Goal: Task Accomplishment & Management: Use online tool/utility

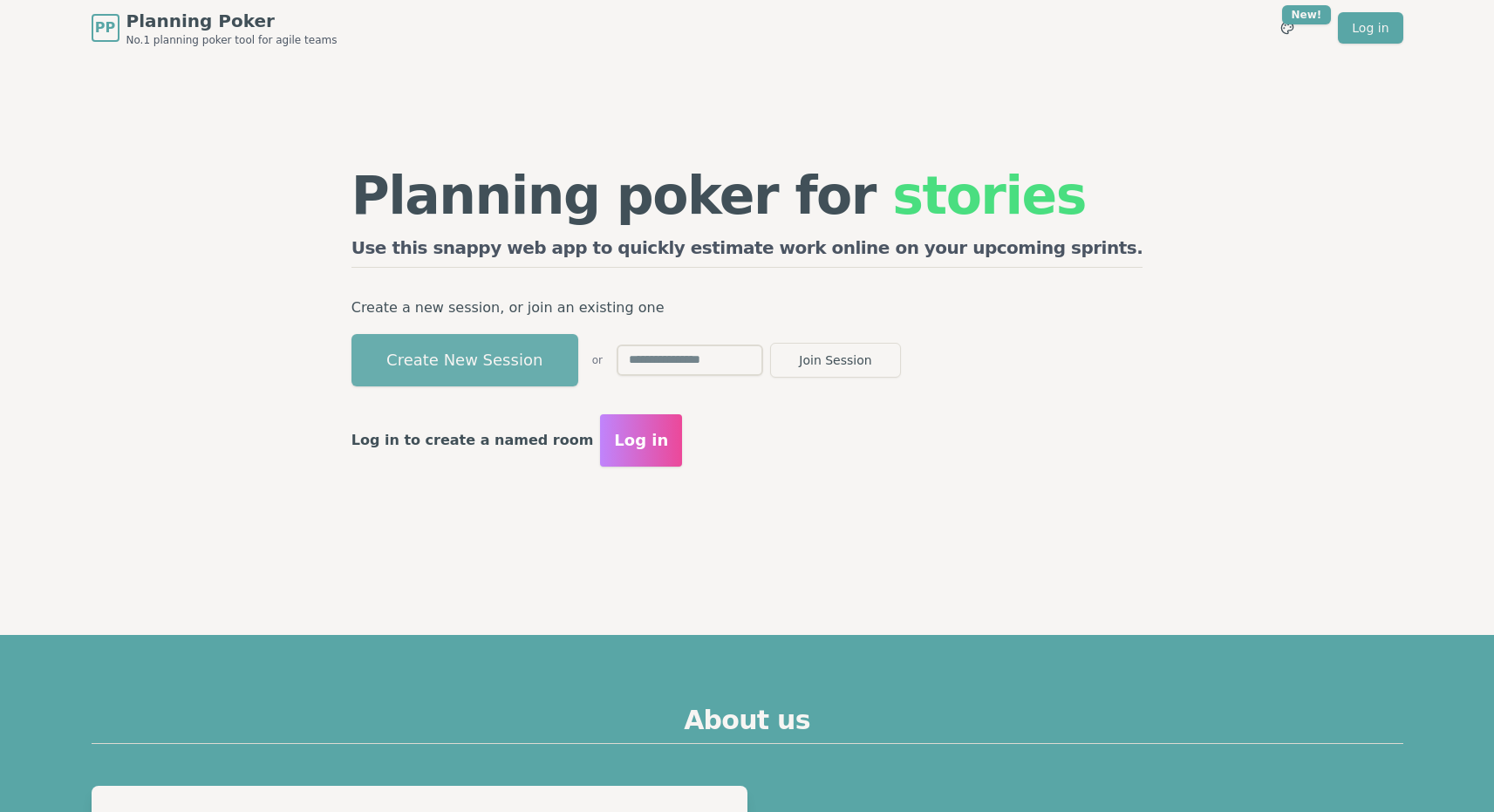
click at [549, 340] on button "Create New Session" at bounding box center [464, 360] width 226 height 52
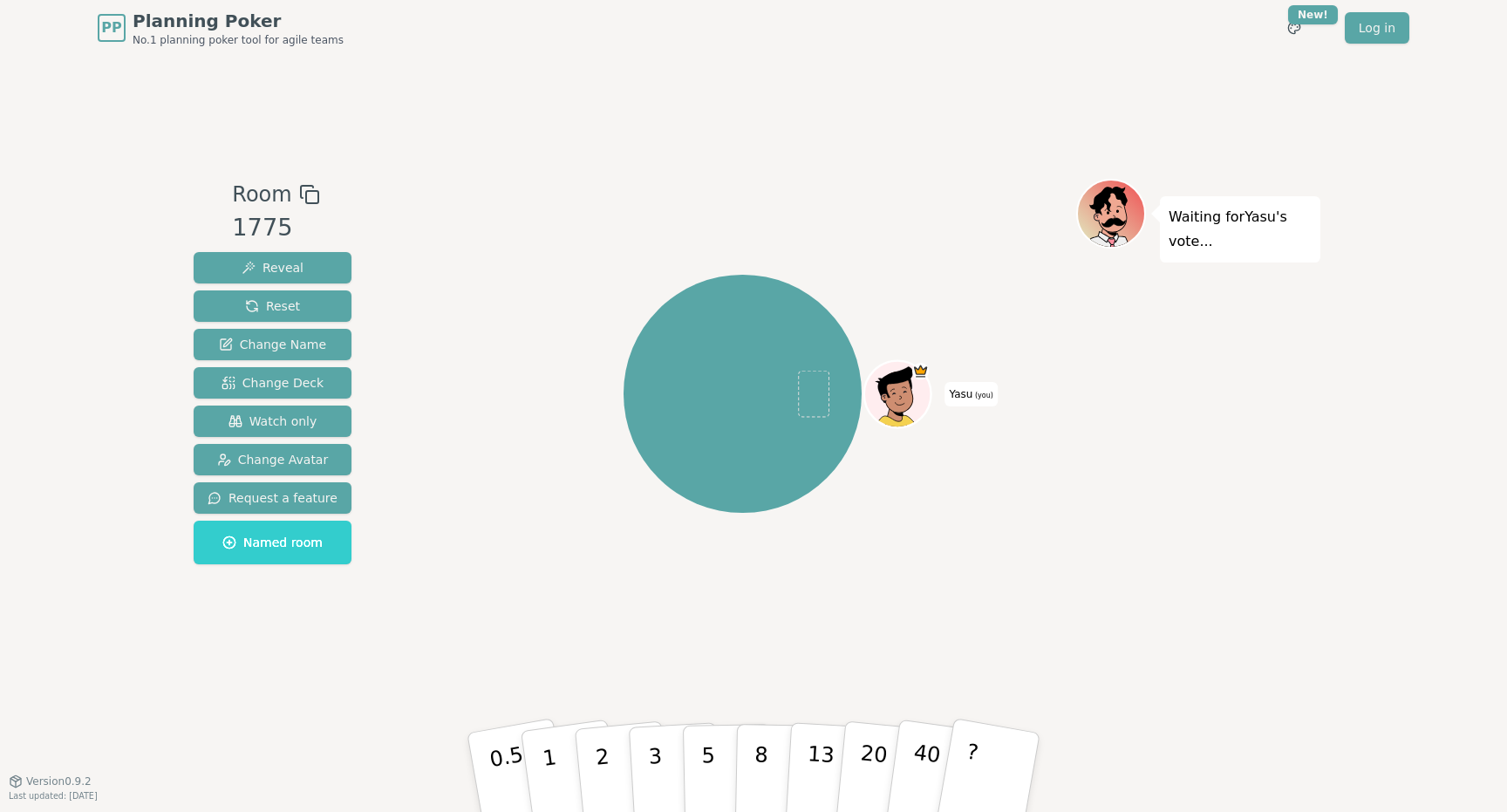
click at [865, 268] on div "Yasu (you)" at bounding box center [742, 394] width 668 height 368
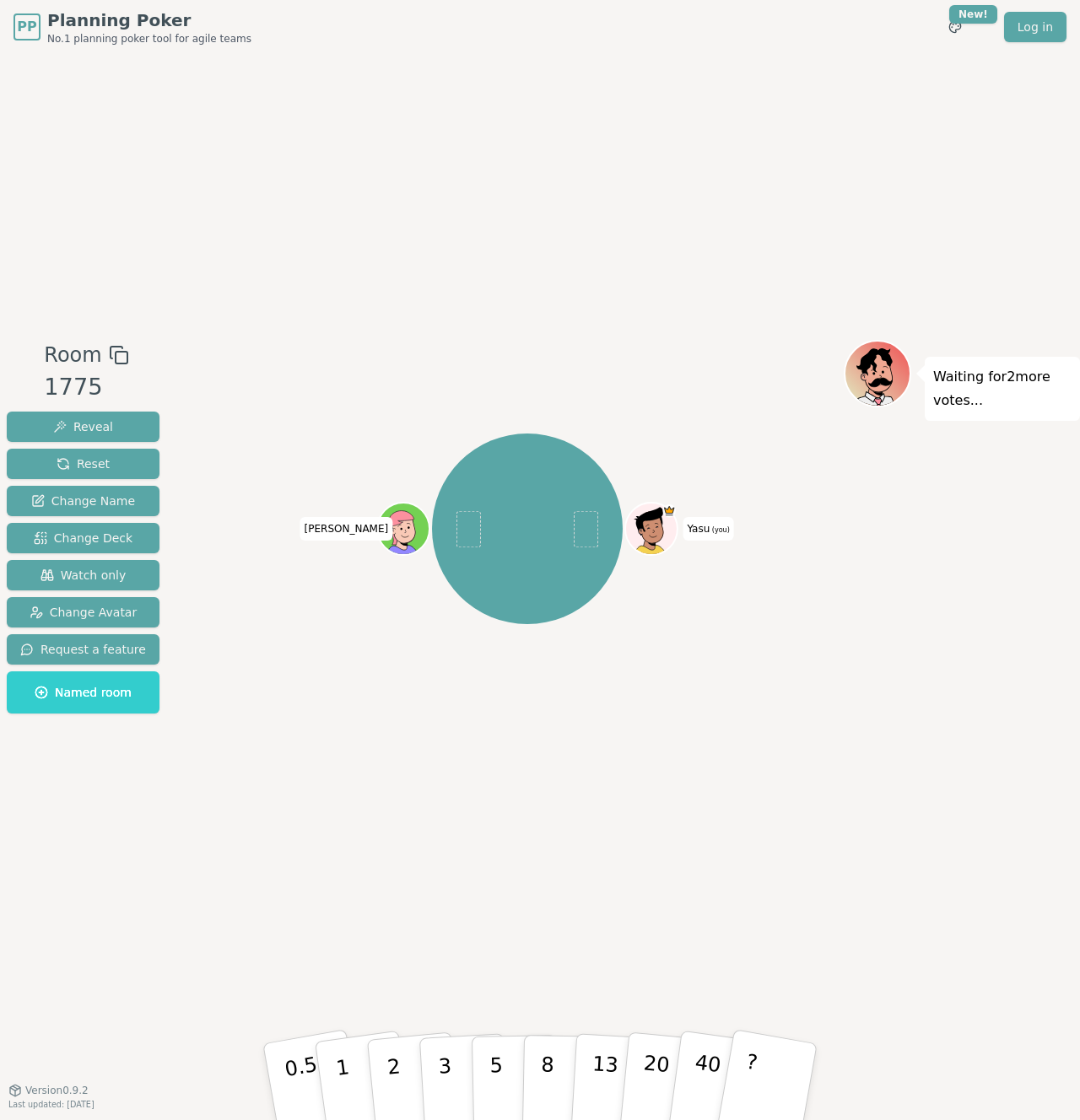
click at [758, 182] on div "Room 1775 Reveal Reset Change Name Change Deck Watch only Change Avatar Request…" at bounding box center [540, 572] width 1080 height 1036
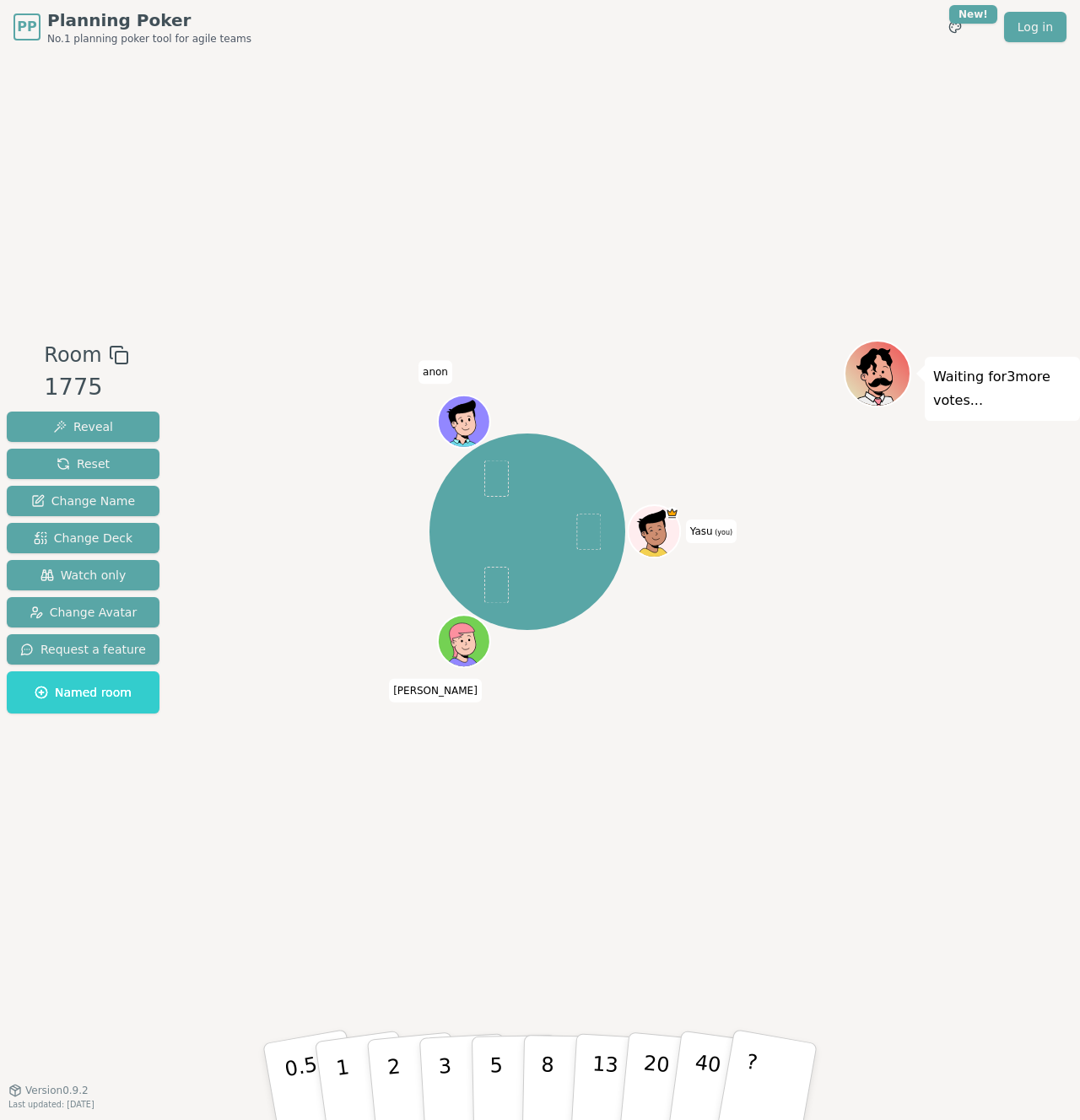
click at [378, 315] on div "Room 1775 Reveal Reset Change Name Change Deck Watch only Change Avatar Request…" at bounding box center [540, 572] width 1080 height 1036
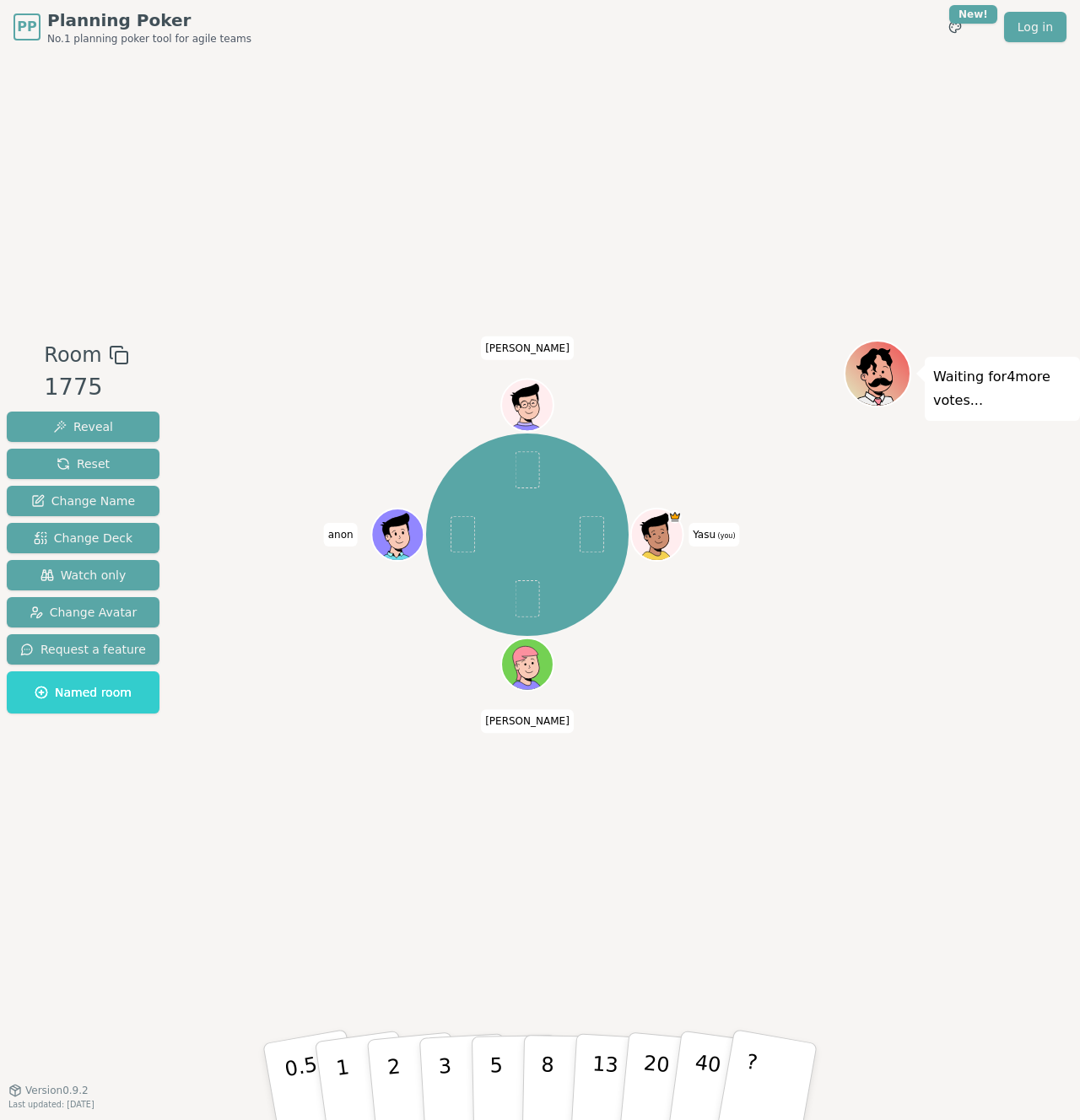
click at [493, 254] on div "Room 1775 Reveal Reset Change Name Change Deck Watch only Change Avatar Request…" at bounding box center [540, 572] width 1080 height 1036
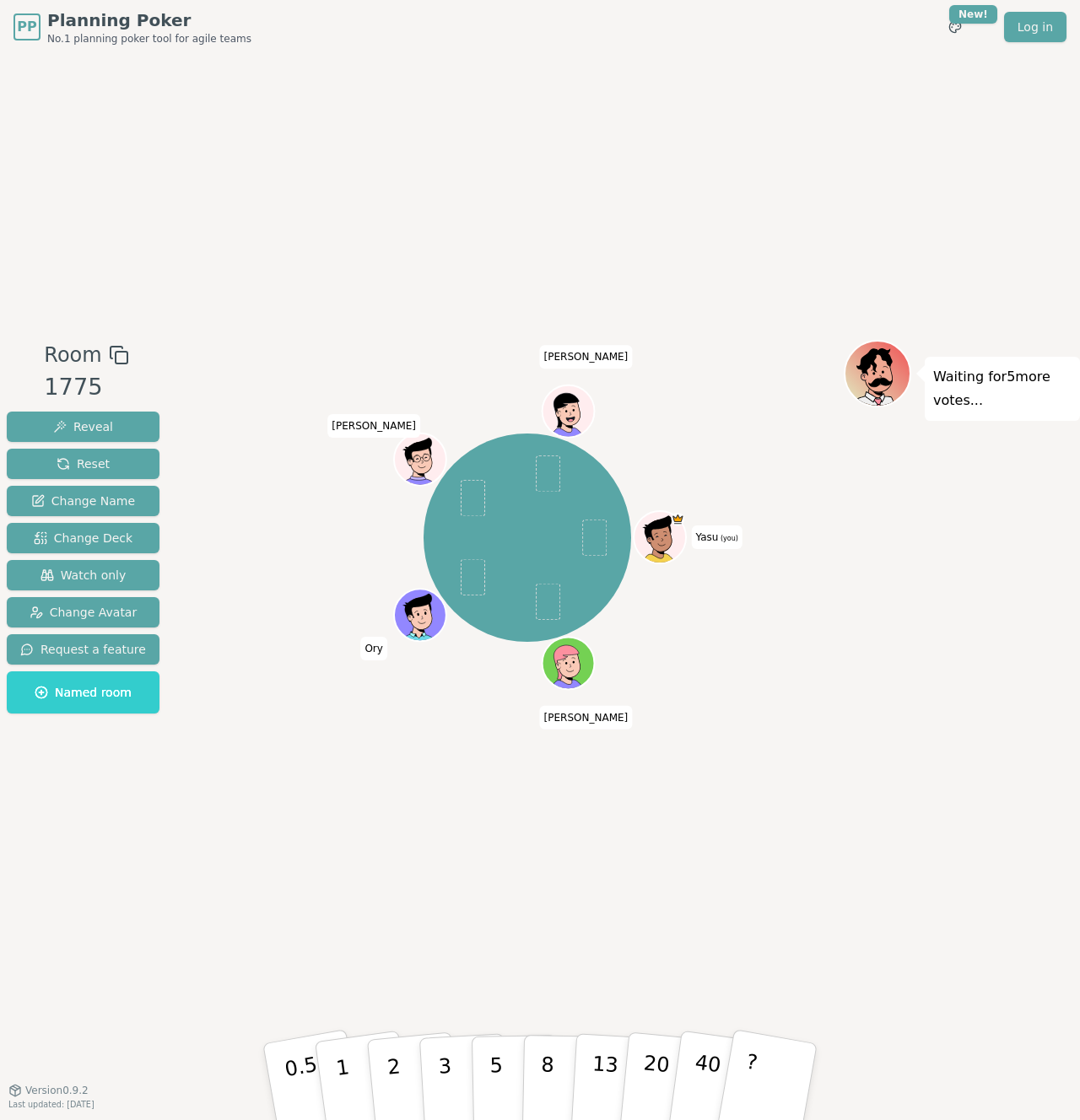
drag, startPoint x: 372, startPoint y: 368, endPoint x: 255, endPoint y: 378, distance: 117.4
click at [367, 365] on div "Yasu (you) andy Ory Camillo Gerardo" at bounding box center [527, 572] width 633 height 464
click at [100, 585] on button "Watch only" at bounding box center [83, 575] width 153 height 30
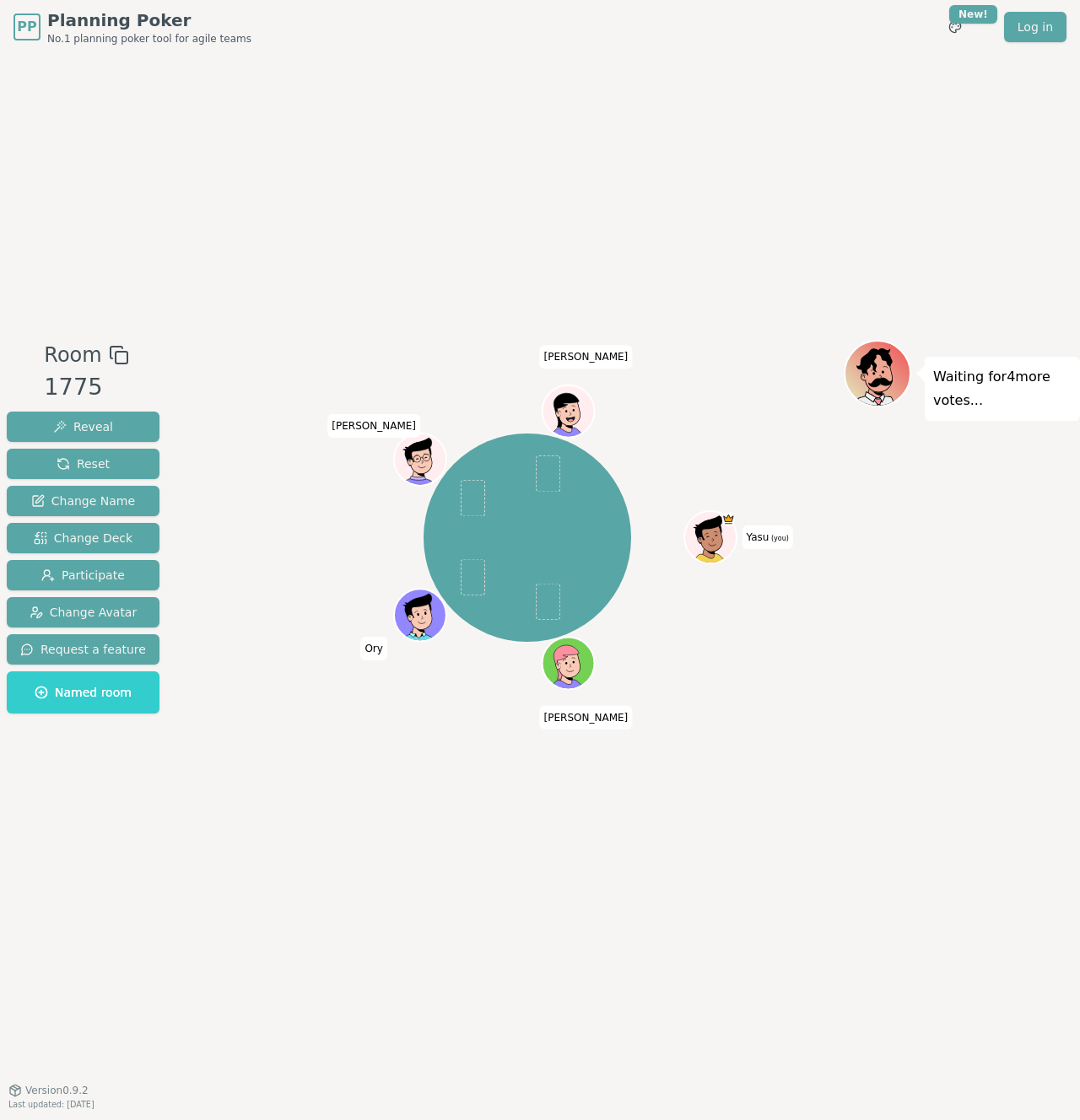
click at [282, 410] on div "Yasu (you) andy Ory Camillo Gerardo" at bounding box center [527, 537] width 633 height 335
click at [287, 641] on div "Yasu (you) andy Ory Camillo Gerardo" at bounding box center [527, 537] width 633 height 335
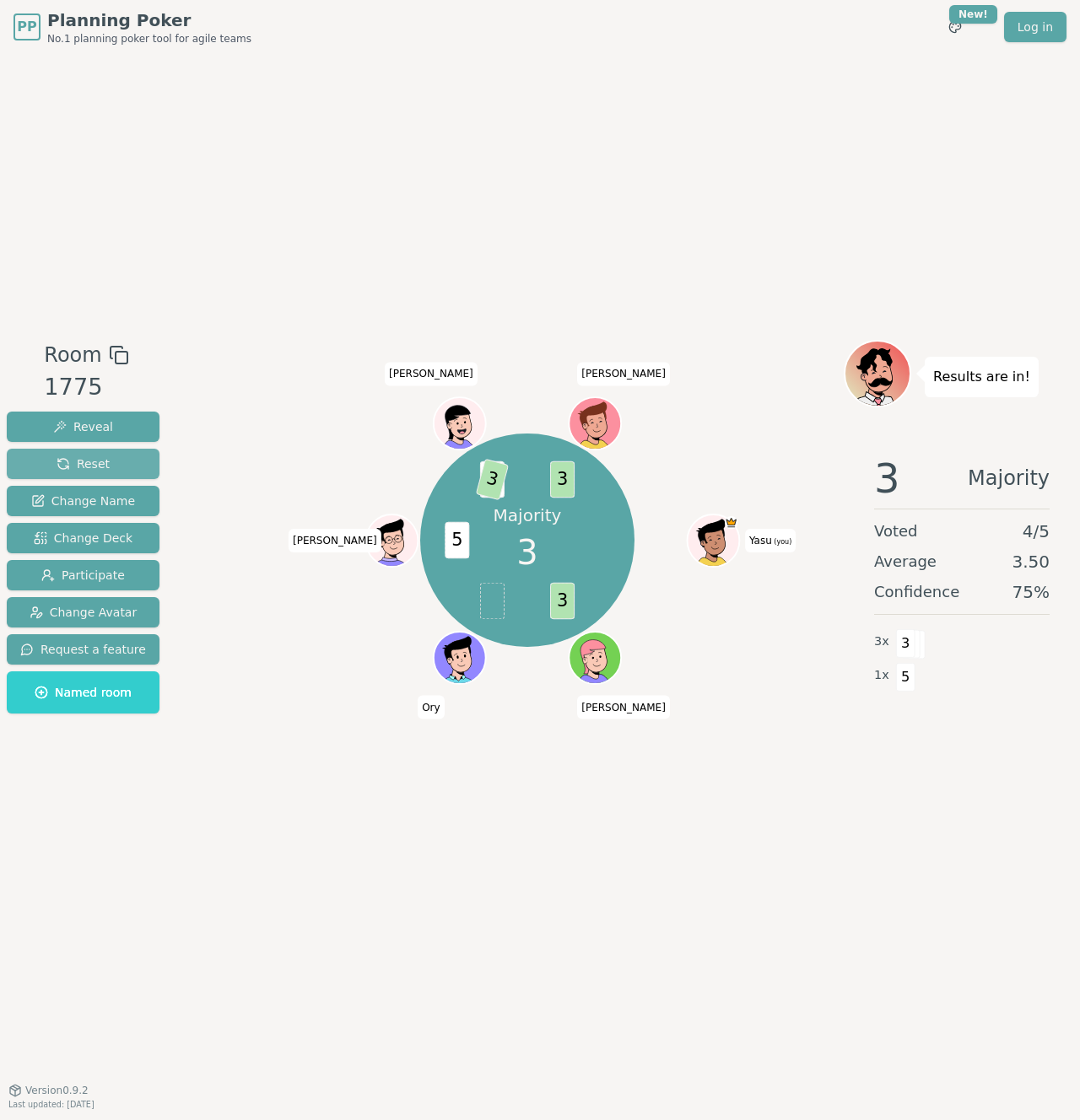
click at [83, 459] on span "Reset" at bounding box center [83, 463] width 53 height 17
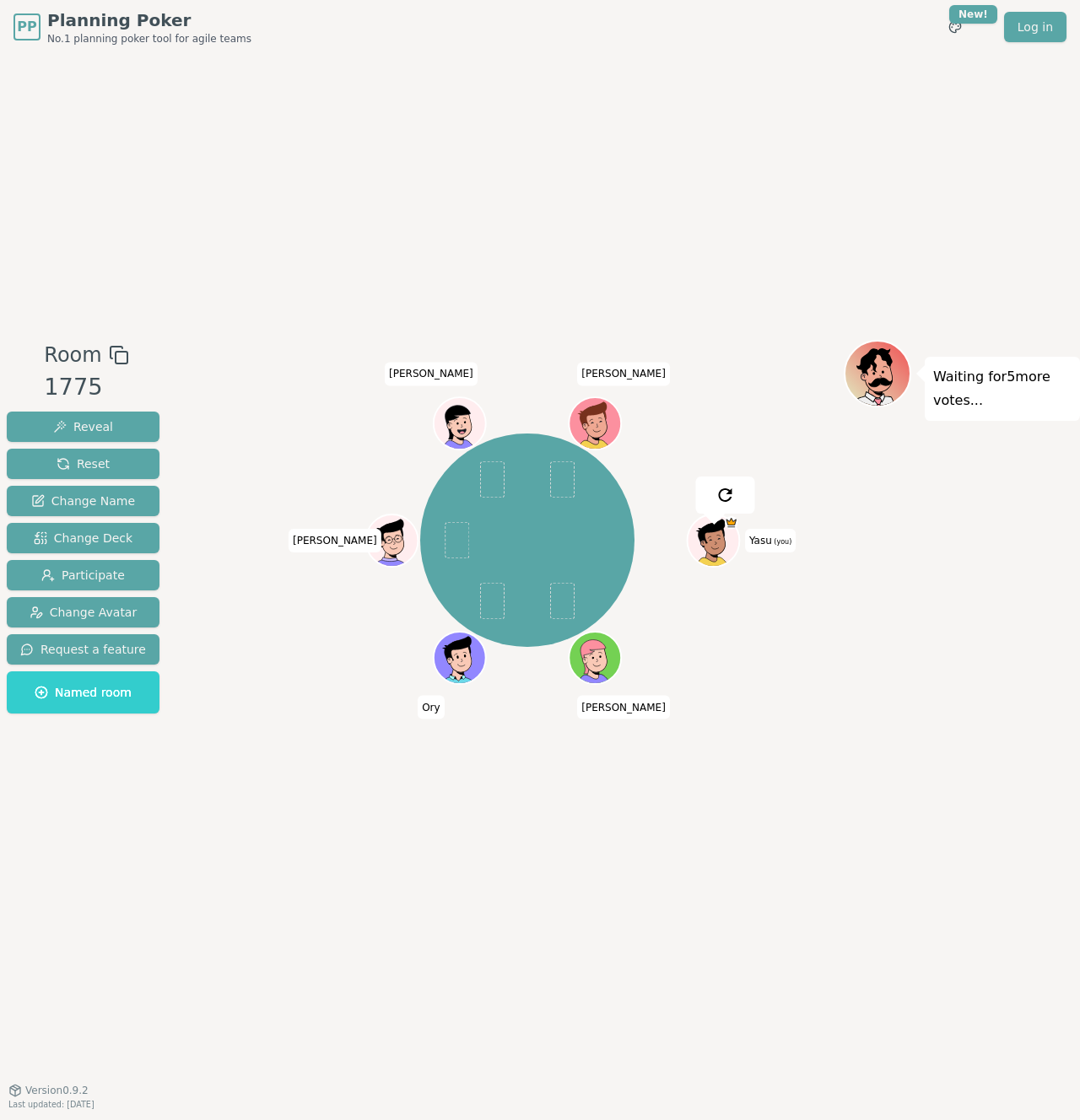
click at [487, 283] on div "Room 1775 Reveal Reset Change Name Change Deck Participate Change Avatar Reques…" at bounding box center [540, 572] width 1080 height 1036
click at [337, 421] on div "Yasu (you) andy Ory Camillo Gerardo Santiago" at bounding box center [527, 540] width 633 height 340
click at [122, 355] on div "Room 1775 Reveal Reset Change Name Change Deck Participate Change Avatar Reques…" at bounding box center [83, 530] width 166 height 381
click at [229, 282] on div "Room 1775 Reveal Reset Change Name Change Deck Participate Change Avatar Reques…" at bounding box center [540, 572] width 1080 height 1036
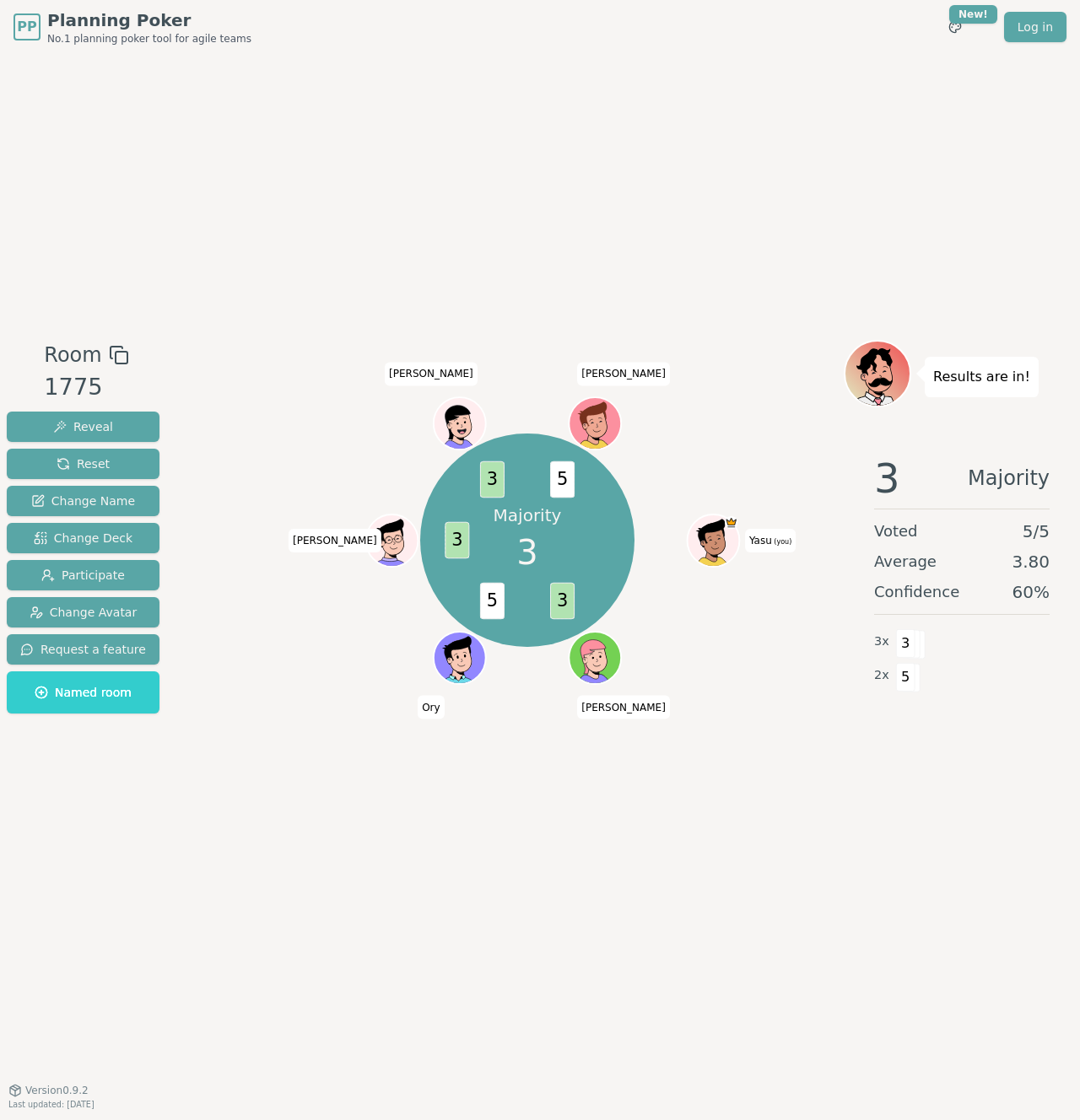
click at [652, 215] on div "Room 1775 Reveal Reset Change Name Change Deck Participate Change Avatar Reques…" at bounding box center [540, 572] width 1080 height 1036
click at [118, 477] on button "Reset" at bounding box center [83, 463] width 153 height 30
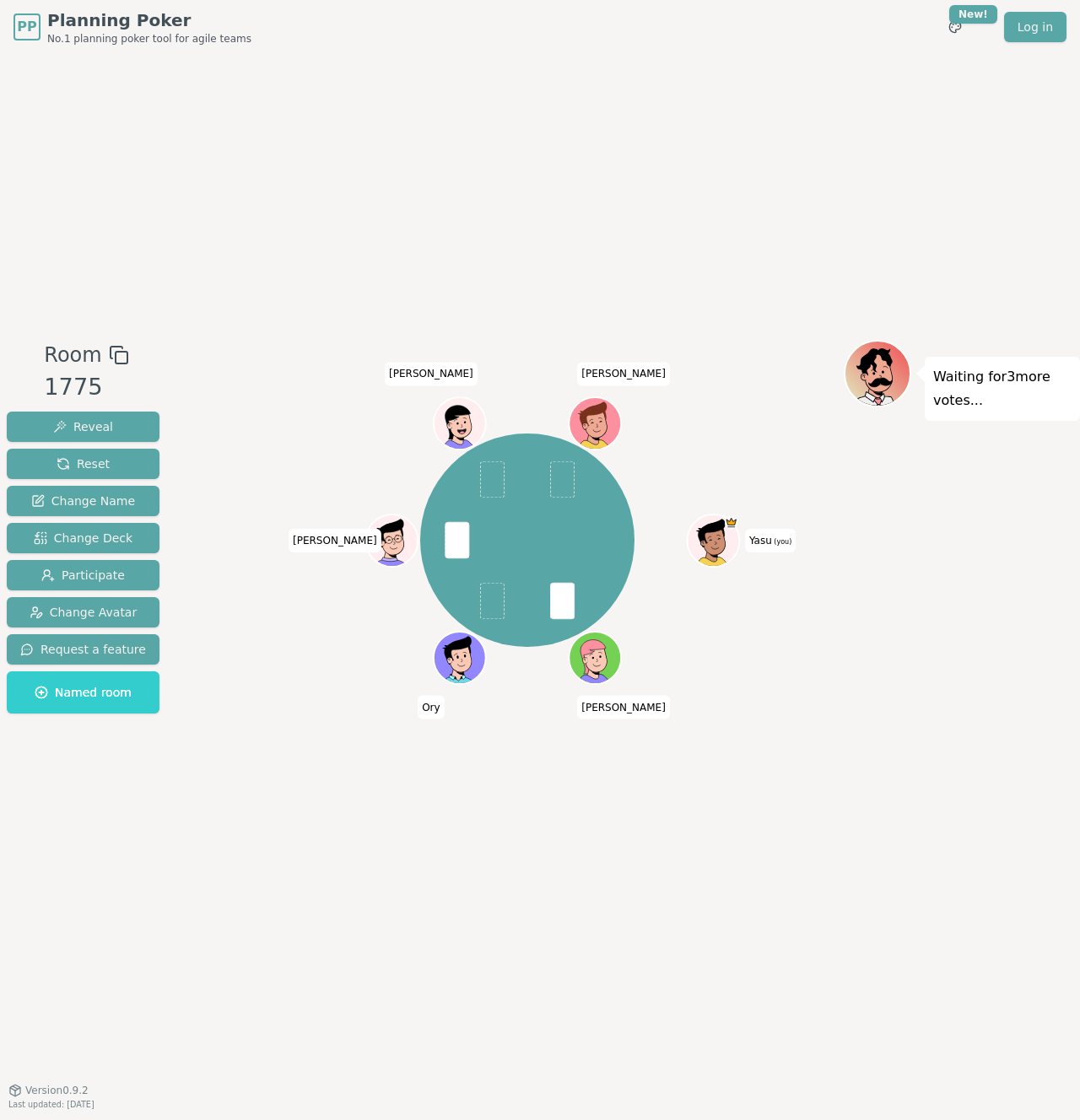
click at [837, 149] on div "Room 1775 Reveal Reset Change Name Change Deck Participate Change Avatar Reques…" at bounding box center [540, 572] width 1080 height 1036
click at [223, 499] on div "Yasu (you) andy Ory Camillo Gerardo Santiago" at bounding box center [527, 540] width 633 height 340
click at [374, 739] on div "Yasu (you) andy Ory Camillo Gerardo Santiago" at bounding box center [527, 572] width 633 height 464
click at [837, 190] on div "Room 1775 Reveal Reset Change Name Change Deck Participate Change Avatar Reques…" at bounding box center [540, 572] width 1080 height 1036
click at [202, 785] on div "Room 1775 Reveal Reset Change Name Change Deck Participate Change Avatar Reques…" at bounding box center [540, 572] width 1080 height 1036
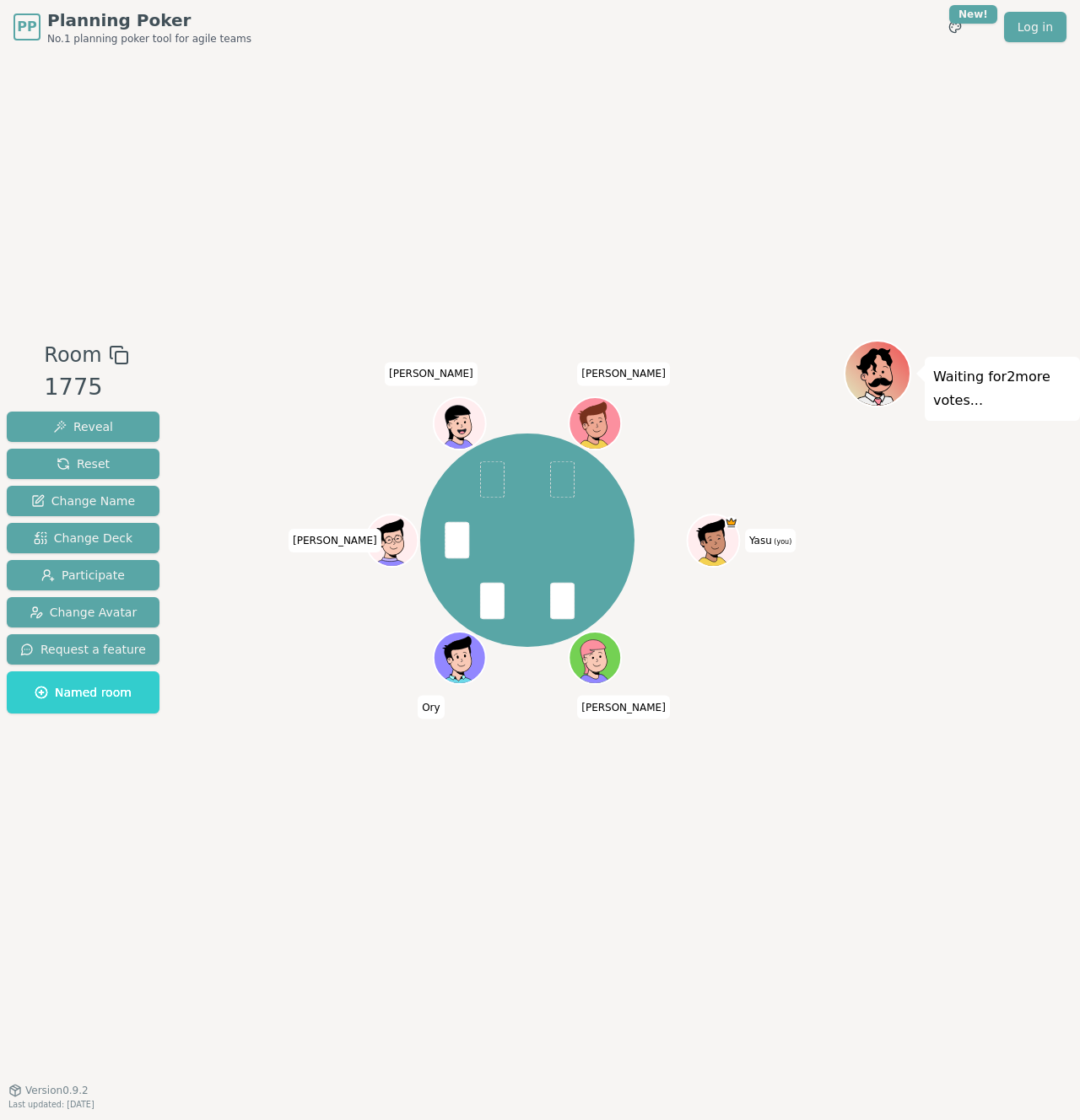
drag, startPoint x: 228, startPoint y: 792, endPoint x: 381, endPoint y: 849, distance: 163.3
click at [229, 785] on div "Yasu (you) andy Ory Camillo Gerardo Santiago" at bounding box center [527, 572] width 633 height 464
click at [837, 221] on div "Room 1775 Reveal Reset Change Name Change Deck Participate Change Avatar Reques…" at bounding box center [540, 572] width 1080 height 1036
click at [466, 785] on div "Room 1775 Reveal Reset Change Name Change Deck Participate Change Avatar Reques…" at bounding box center [540, 572] width 1080 height 1036
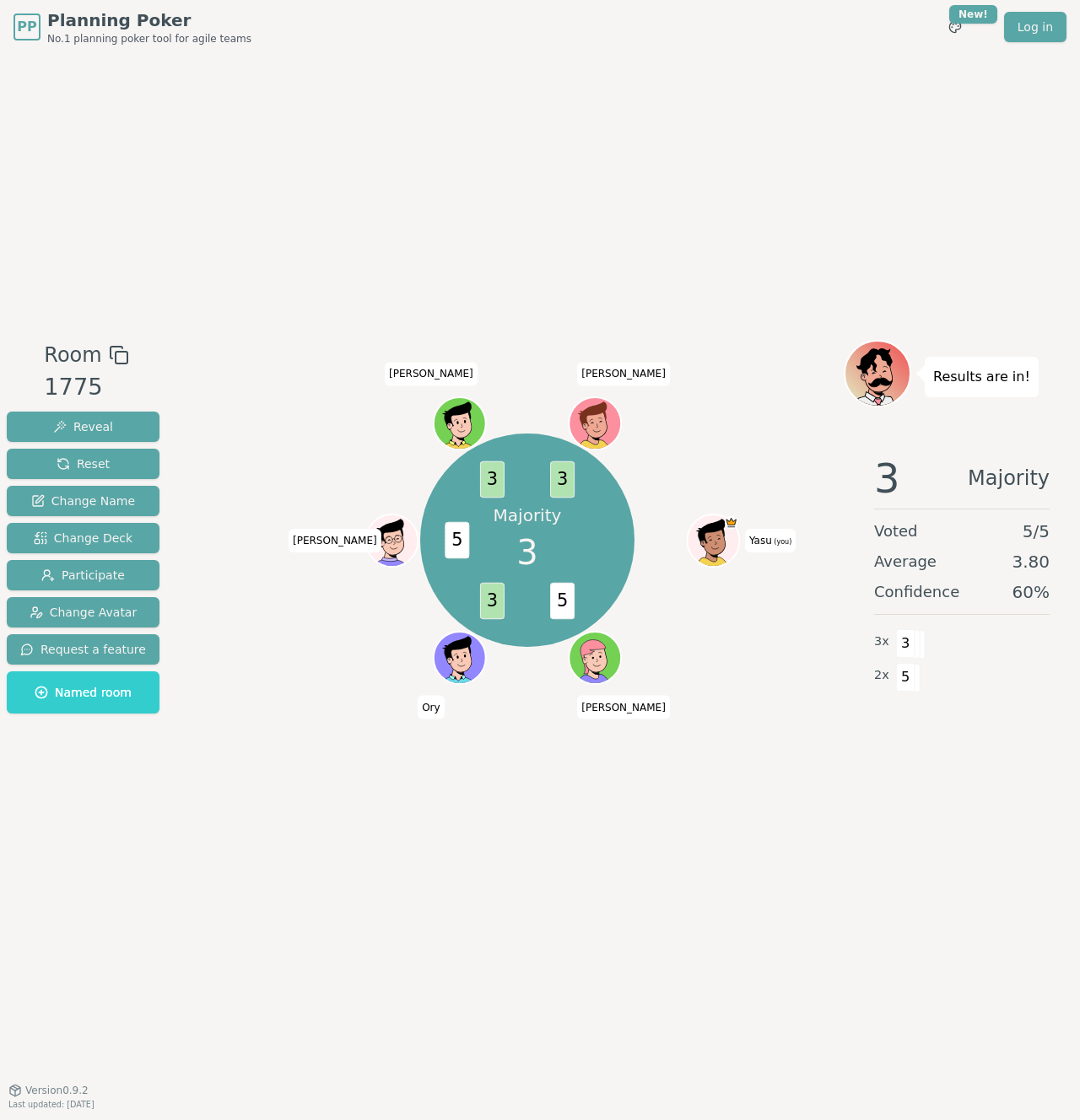
click at [483, 785] on div "Room 1775 Reveal Reset Change Name Change Deck Participate Change Avatar Reques…" at bounding box center [540, 572] width 1080 height 1036
click at [286, 785] on div "Room 1775 Reveal Reset Change Name Change Deck Participate Change Avatar Reques…" at bounding box center [540, 572] width 1080 height 1036
click at [419, 785] on div "Room 1775 Reveal Reset Change Name Change Deck Participate Change Avatar Reques…" at bounding box center [540, 572] width 1080 height 1036
click at [359, 785] on div "Room 1775 Reveal Reset Change Name Change Deck Participate Change Avatar Reques…" at bounding box center [540, 572] width 1080 height 1036
click at [310, 785] on div "Room 1775 Reveal Reset Change Name Change Deck Participate Change Avatar Reques…" at bounding box center [540, 572] width 1080 height 1036
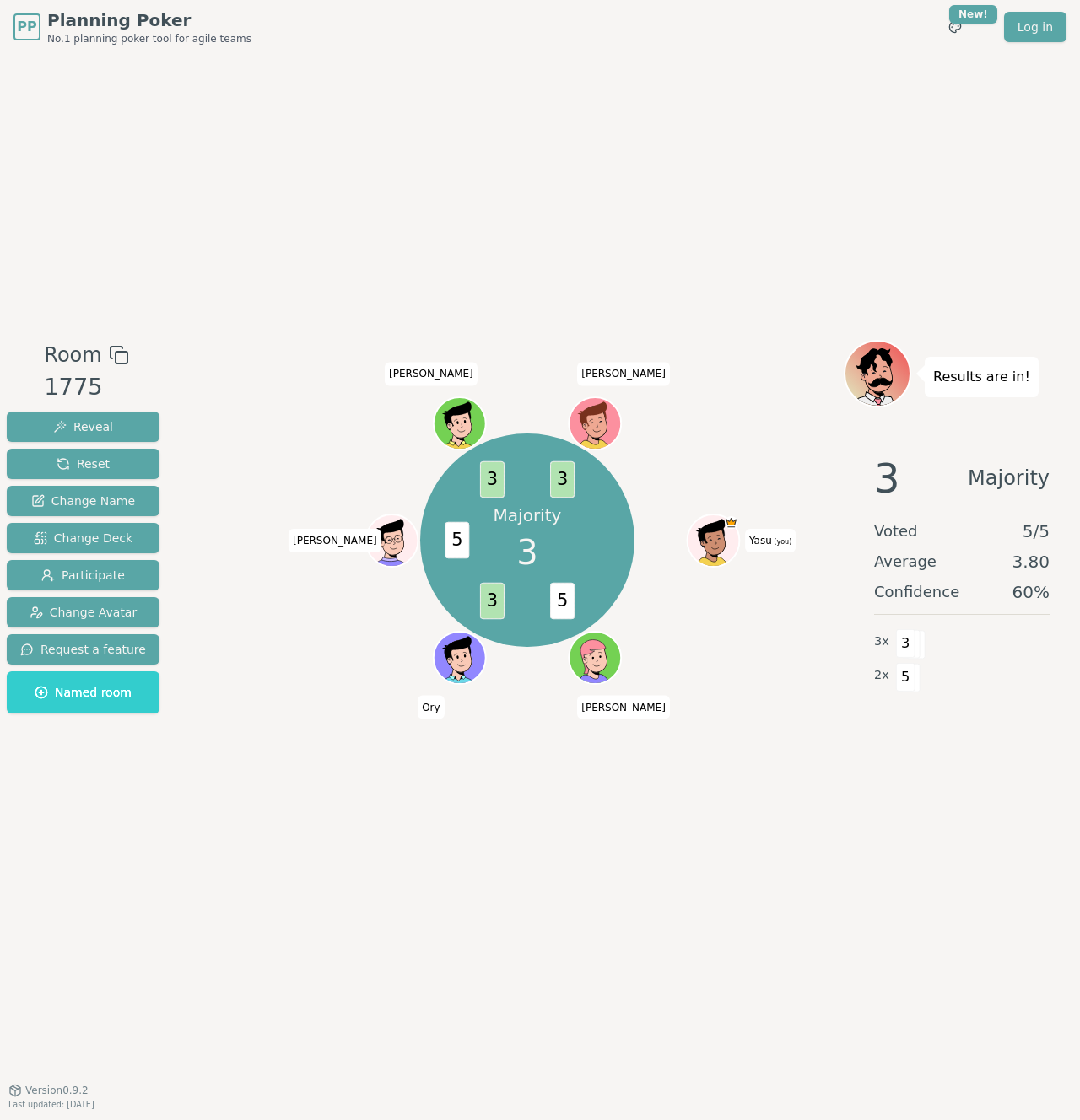
click at [837, 785] on div "Room 1775 Reveal Reset Change Name Change Deck Participate Change Avatar Reques…" at bounding box center [540, 572] width 1080 height 1036
click at [497, 365] on div at bounding box center [527, 355] width 633 height 30
drag, startPoint x: 134, startPoint y: 469, endPoint x: 290, endPoint y: 447, distance: 157.5
click at [282, 454] on div "Room 1775 Reveal Reset Change Name Change Deck Participate Change Avatar Reques…" at bounding box center [540, 572] width 1080 height 464
click at [301, 435] on div "Majority 3 5 3 5 3 3 Yasu (you) andy Ory Camillo Gerardo Santiago" at bounding box center [527, 540] width 633 height 340
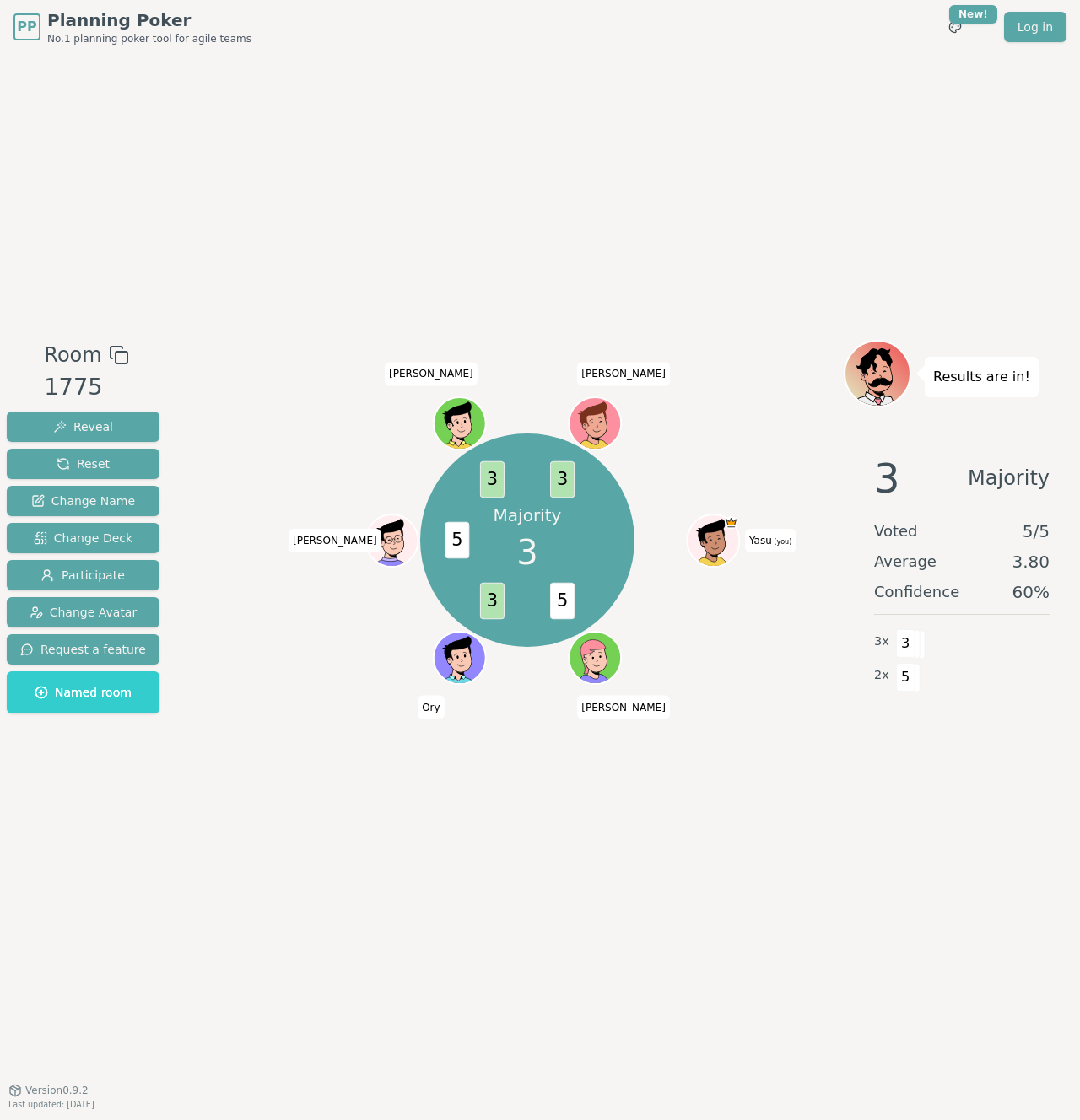
click at [329, 498] on div "Majority 3 5 3 5 3 3 Yasu (you) andy Ory Camillo Gerardo Santiago" at bounding box center [527, 540] width 633 height 340
click at [119, 464] on button "Reset" at bounding box center [83, 463] width 153 height 30
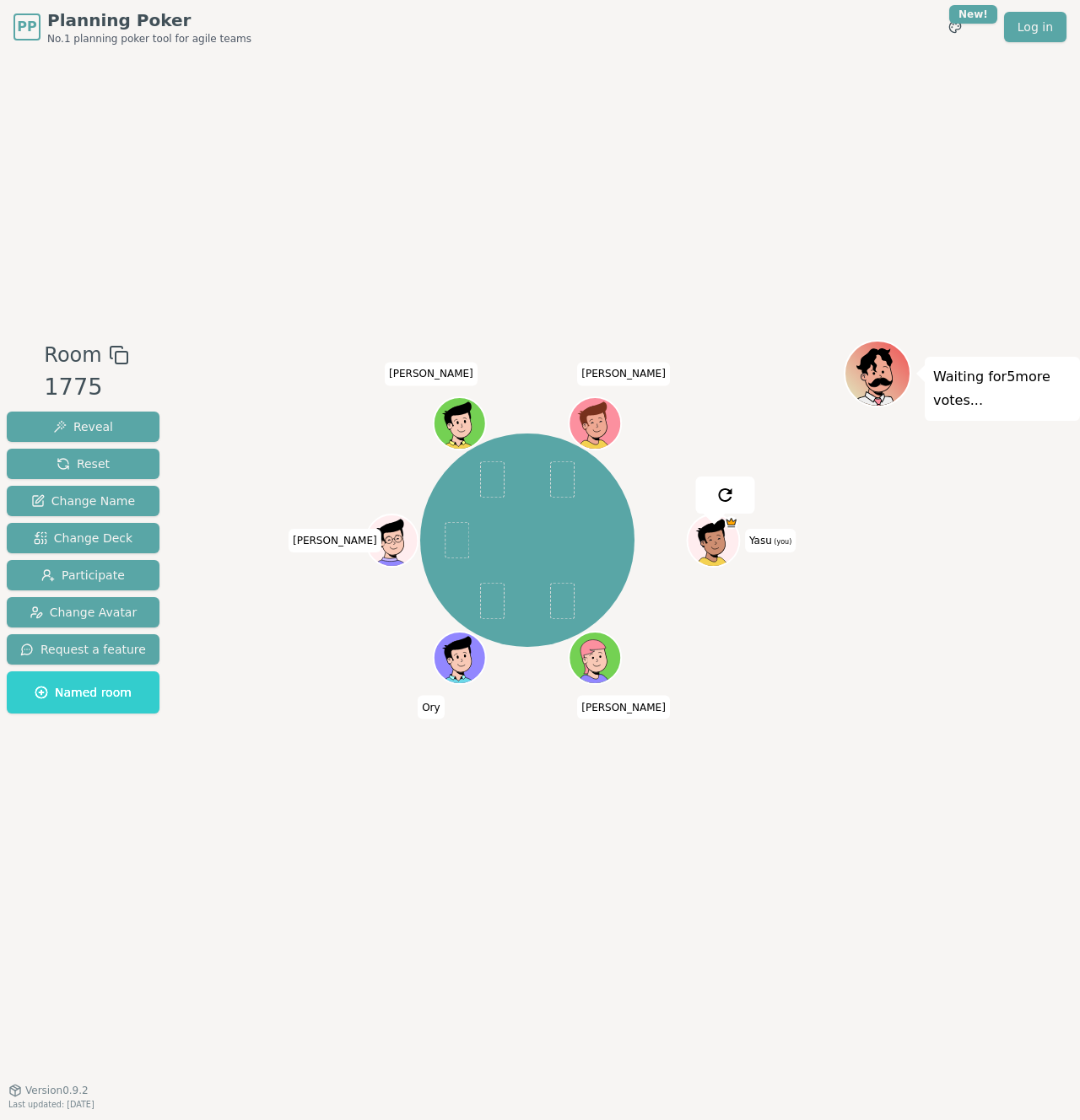
click at [419, 280] on div "Room 1775 Reveal Reset Change Name Change Deck Participate Change Avatar Reques…" at bounding box center [540, 572] width 1080 height 1036
drag, startPoint x: 672, startPoint y: 65, endPoint x: 648, endPoint y: 43, distance: 32.6
click at [671, 65] on div "Room 1775 Reveal Reset Change Name Change Deck Participate Change Avatar Reques…" at bounding box center [540, 572] width 1080 height 1036
